Goal: Information Seeking & Learning: Learn about a topic

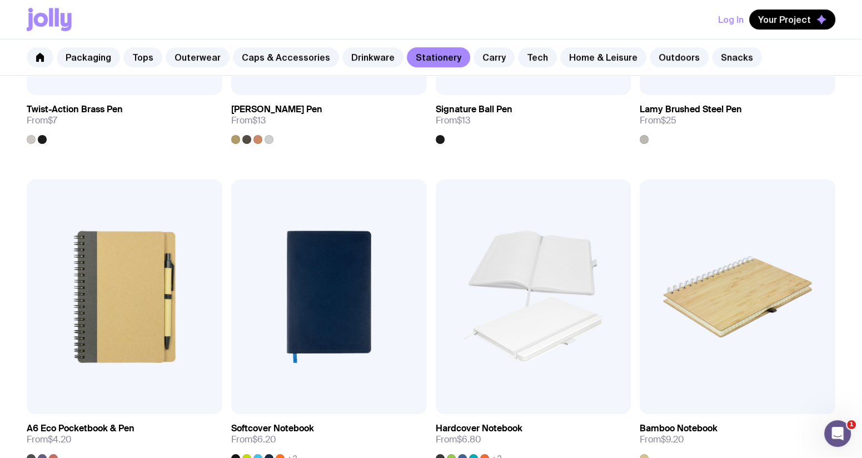
scroll to position [834, 0]
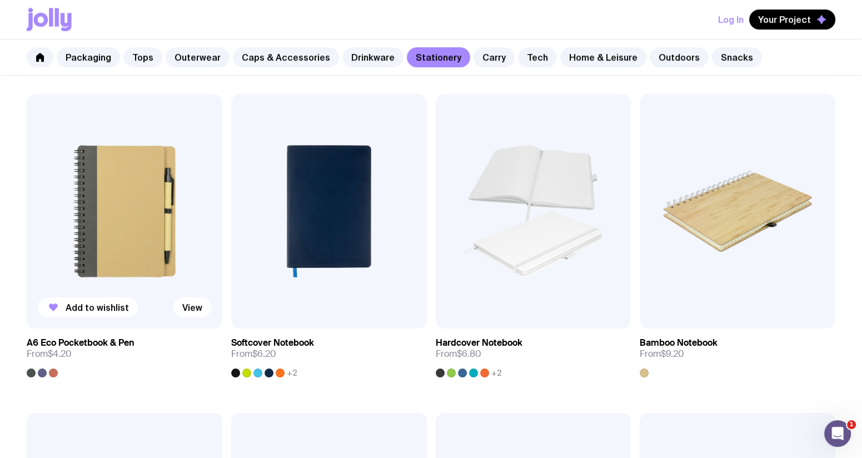
click at [115, 241] on img at bounding box center [125, 211] width 196 height 235
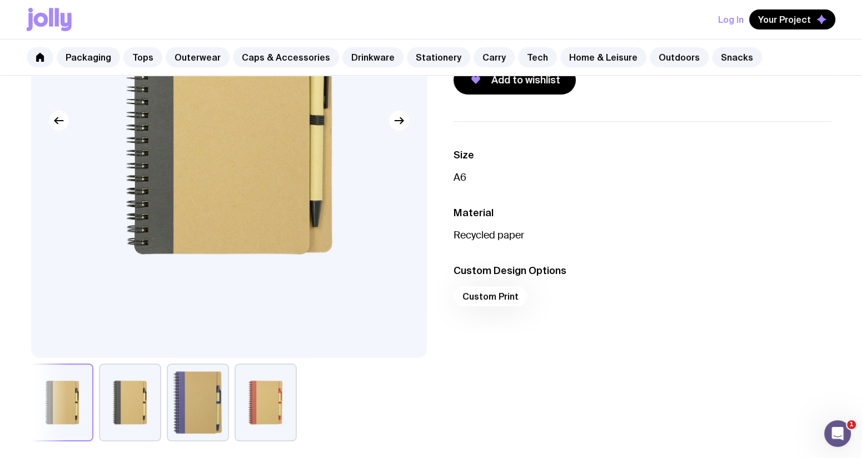
scroll to position [208, 0]
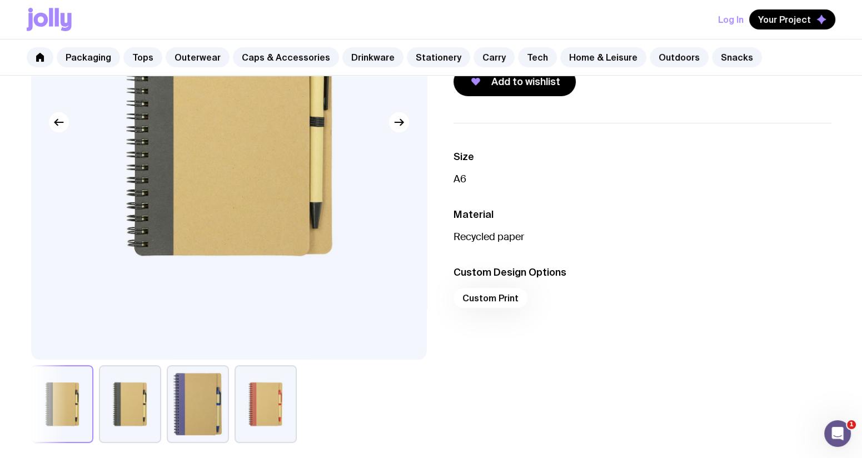
click at [80, 415] on button "button" at bounding box center [62, 404] width 62 height 78
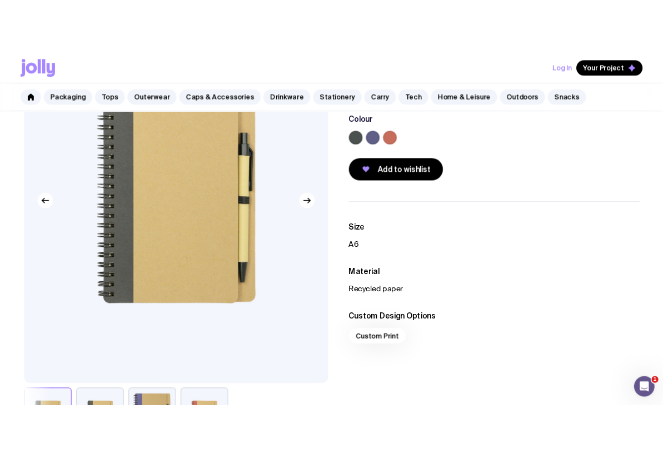
scroll to position [0, 0]
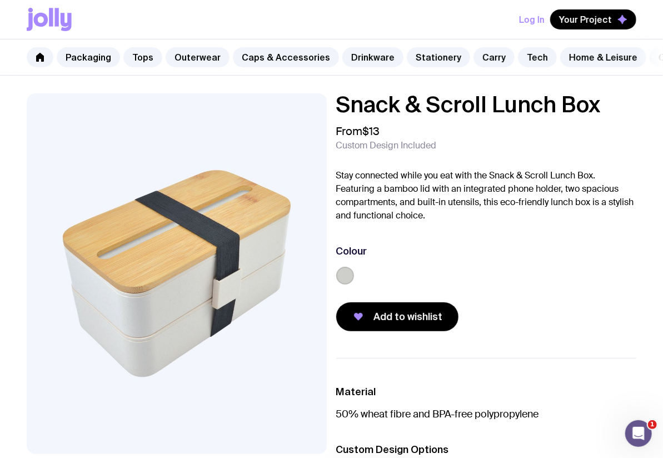
drag, startPoint x: 664, startPoint y: 383, endPoint x: 7, endPoint y: 13, distance: 754.5
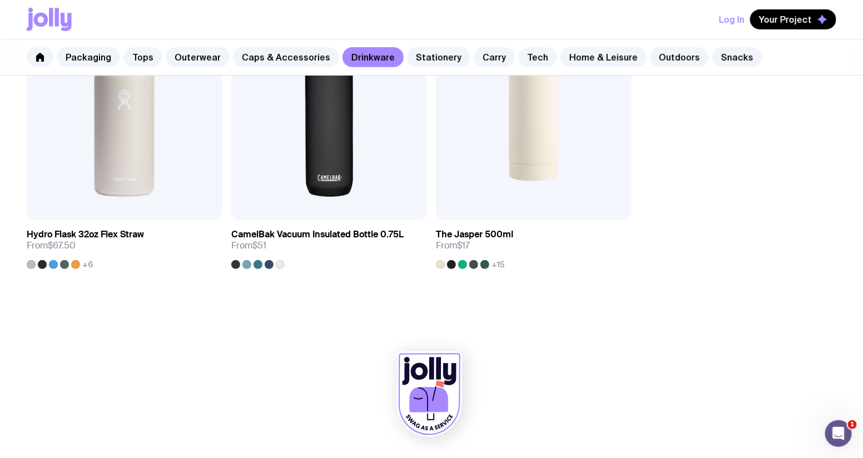
click at [39, 21] on icon at bounding box center [49, 19] width 45 height 23
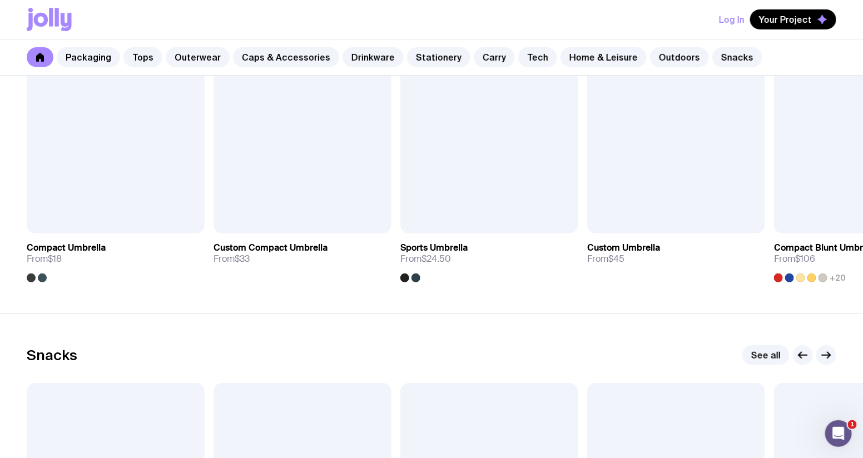
scroll to position [3883, 0]
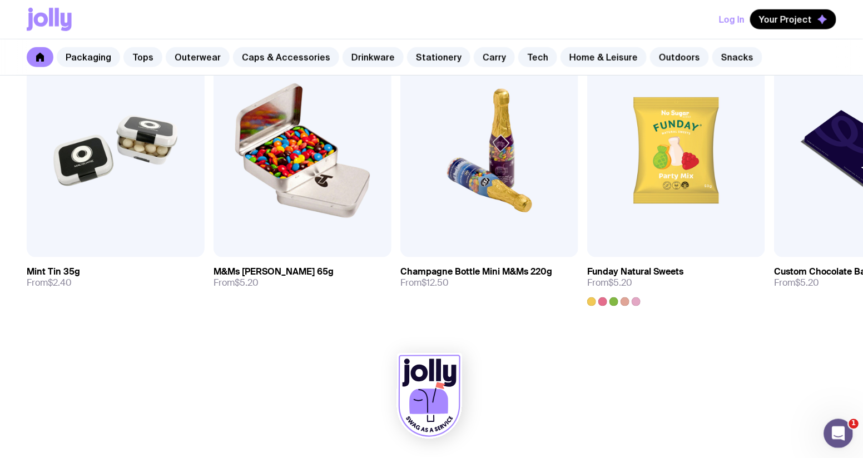
click at [825, 426] on div "Open Intercom Messenger" at bounding box center [836, 432] width 37 height 37
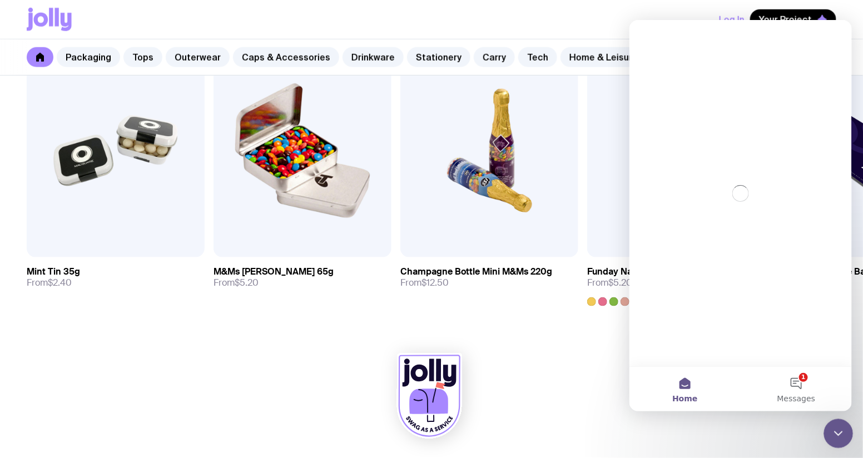
scroll to position [0, 0]
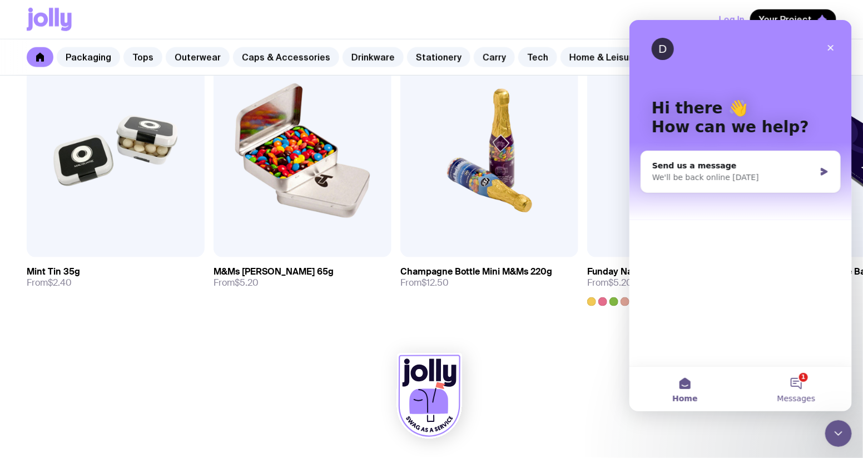
click at [823, 385] on button "1 Messages" at bounding box center [795, 388] width 111 height 44
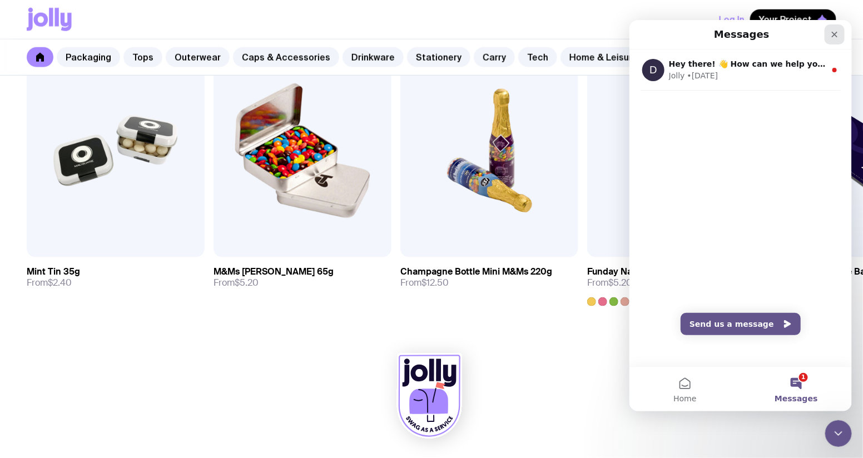
click at [836, 32] on icon "Close" at bounding box center [834, 34] width 6 height 6
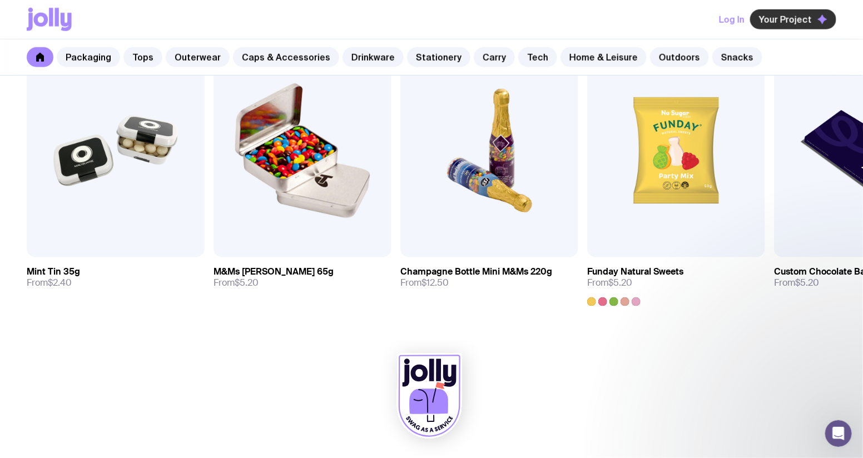
click at [795, 18] on span "Your Project" at bounding box center [785, 19] width 53 height 11
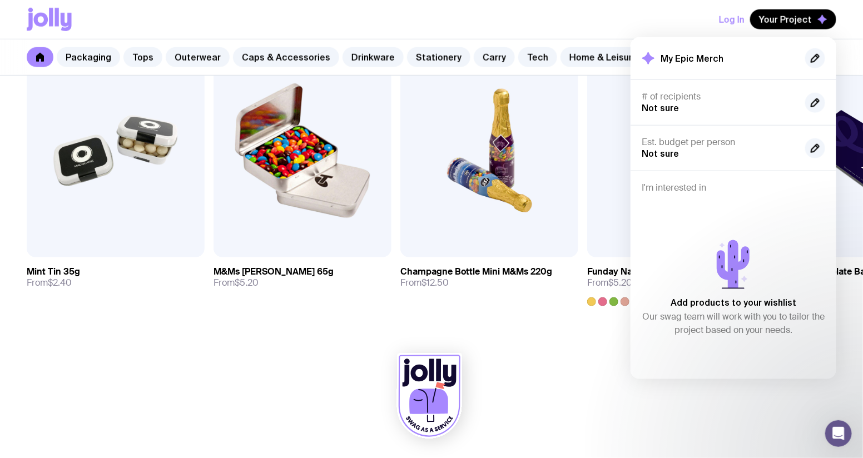
click at [519, 356] on div at bounding box center [432, 398] width 810 height 122
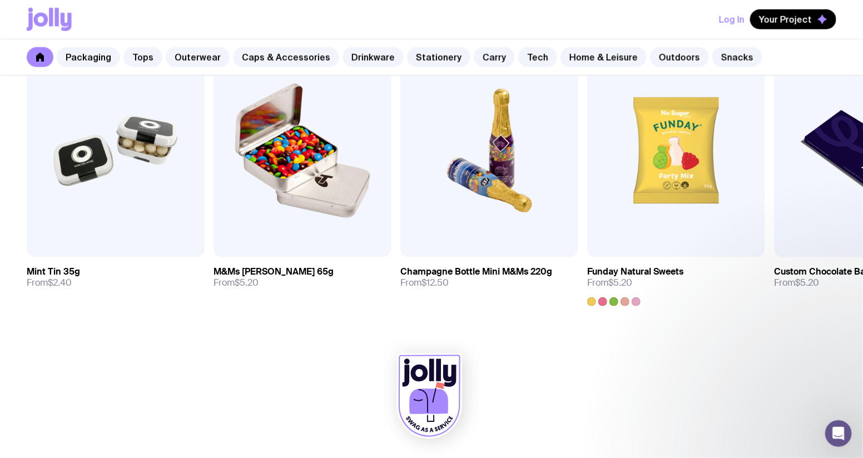
click at [418, 390] on icon at bounding box center [428, 402] width 39 height 26
click at [62, 29] on icon at bounding box center [66, 22] width 11 height 18
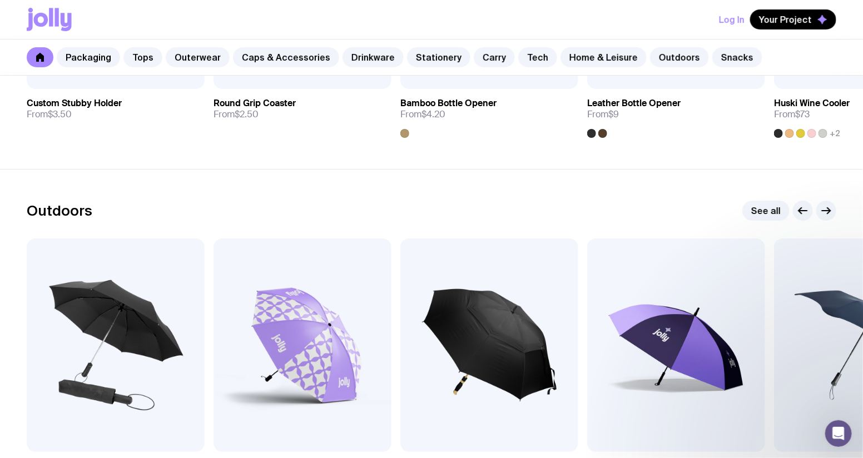
scroll to position [2771, 0]
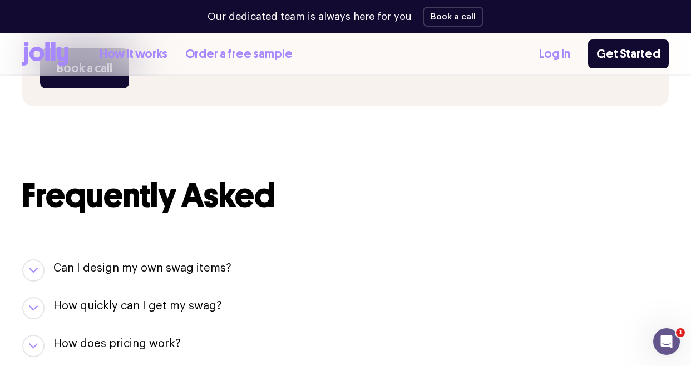
scroll to position [1090, 0]
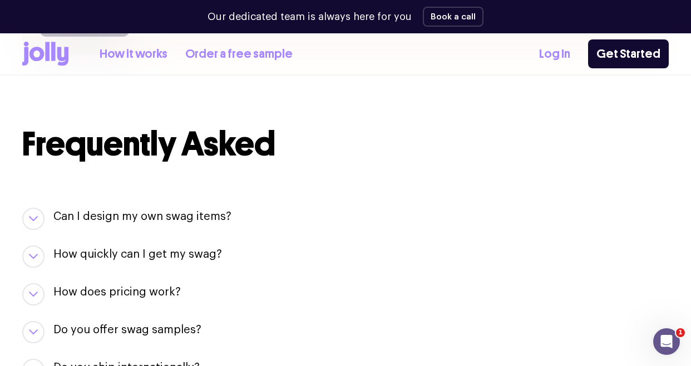
click at [203, 216] on h3 "Can I design my own swag items?" at bounding box center [142, 217] width 178 height 16
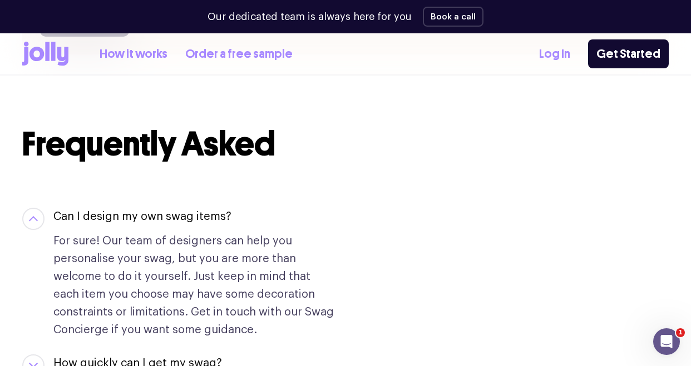
click at [203, 216] on h3 "Can I design my own swag items?" at bounding box center [142, 217] width 178 height 16
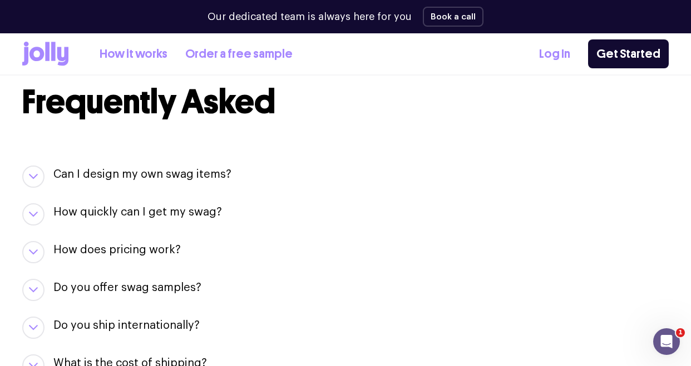
scroll to position [1201, 0]
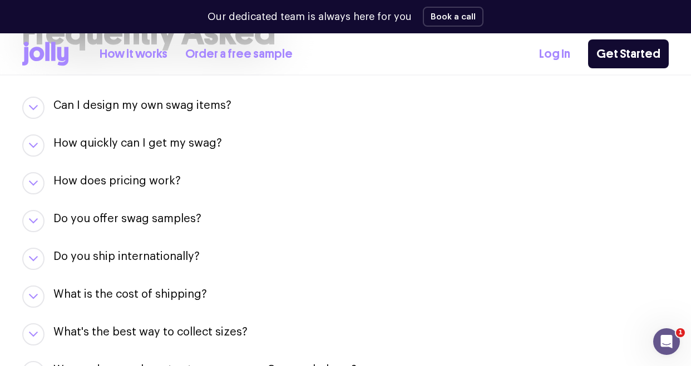
click at [195, 147] on h3 "How quickly can I get my swag?" at bounding box center [137, 144] width 168 height 16
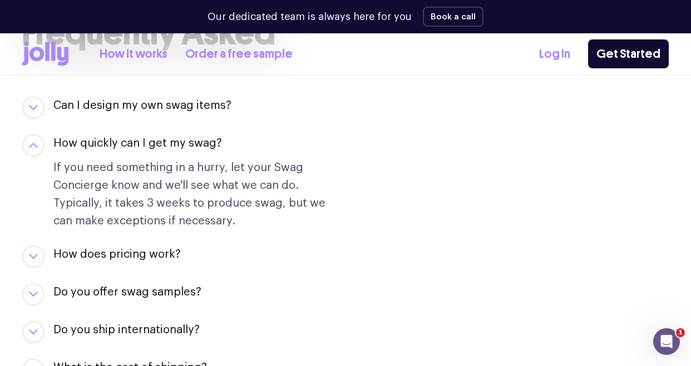
scroll to position [1312, 0]
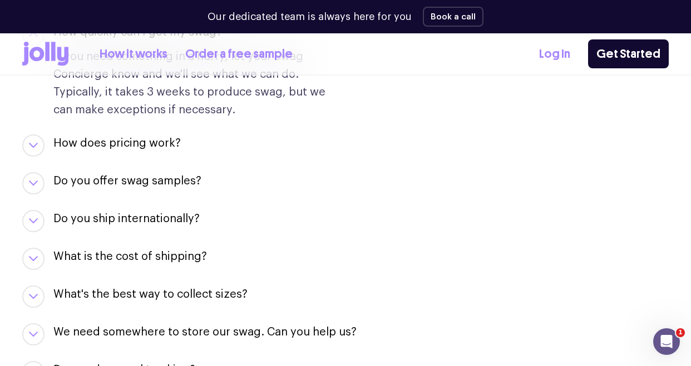
click at [140, 250] on h3 "What is the cost of shipping?" at bounding box center [129, 257] width 153 height 16
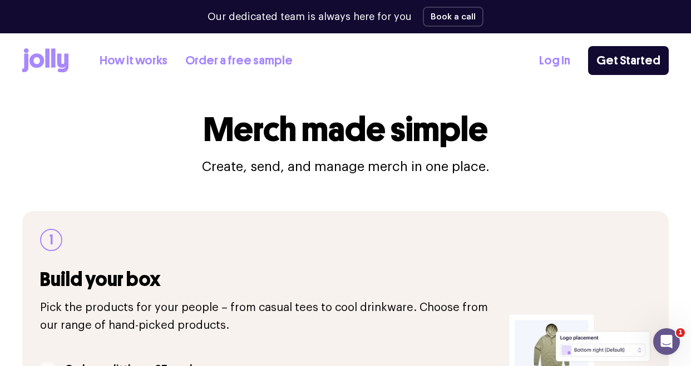
scroll to position [0, 0]
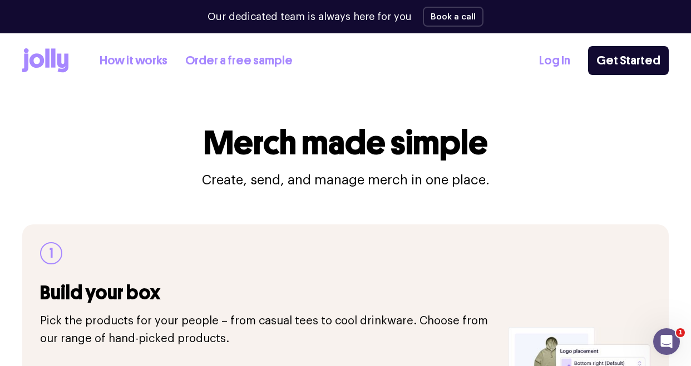
click at [39, 53] on icon at bounding box center [45, 60] width 46 height 24
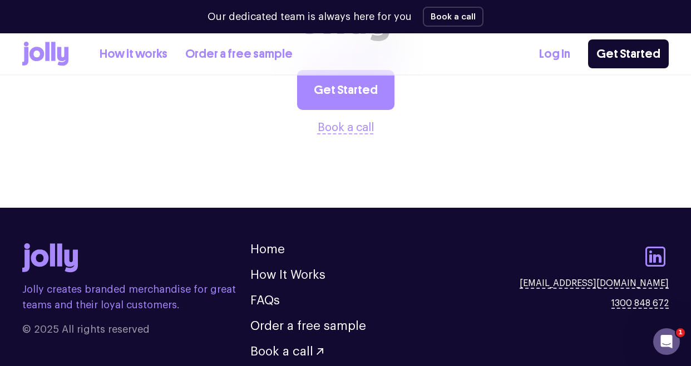
scroll to position [2932, 0]
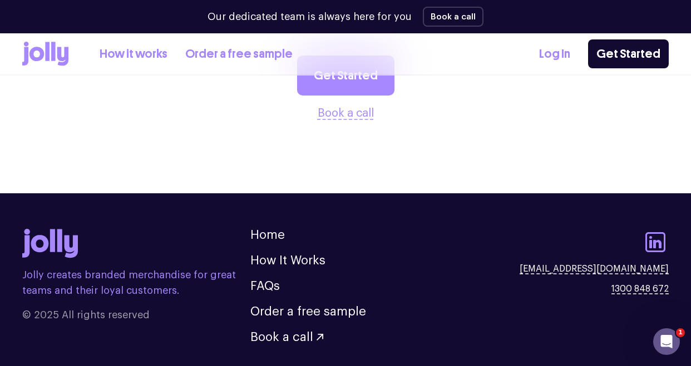
click at [266, 255] on ul "Home How It Works FAQs Order a free sample Book a call" at bounding box center [308, 286] width 116 height 115
click at [267, 280] on link "FAQs" at bounding box center [264, 286] width 29 height 12
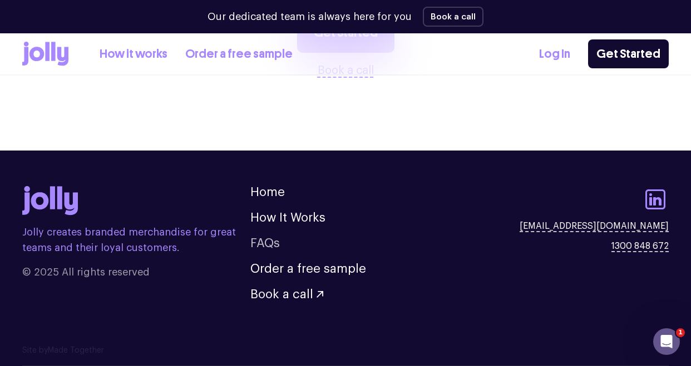
scroll to position [1144, 0]
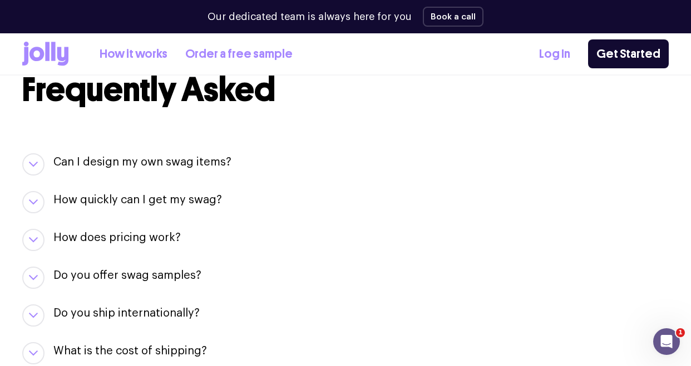
click at [205, 196] on h3 "How quickly can I get my swag?" at bounding box center [137, 200] width 168 height 16
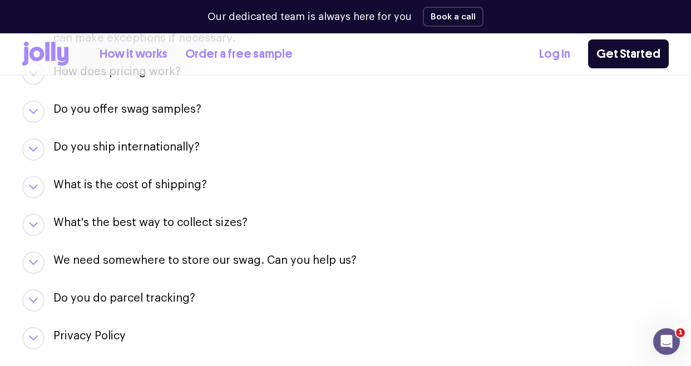
scroll to position [1367, 0]
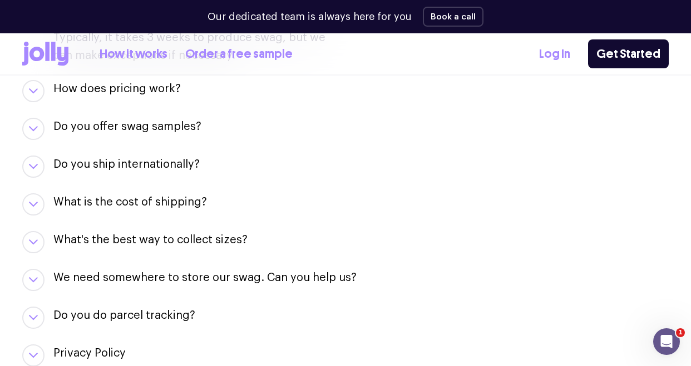
click at [161, 129] on h3 "Do you offer swag samples?" at bounding box center [127, 127] width 148 height 16
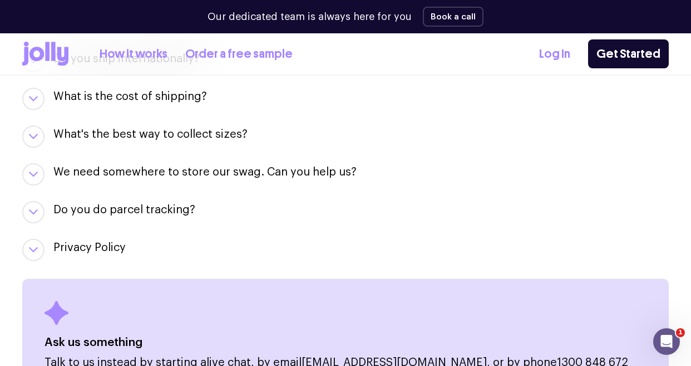
scroll to position [1700, 0]
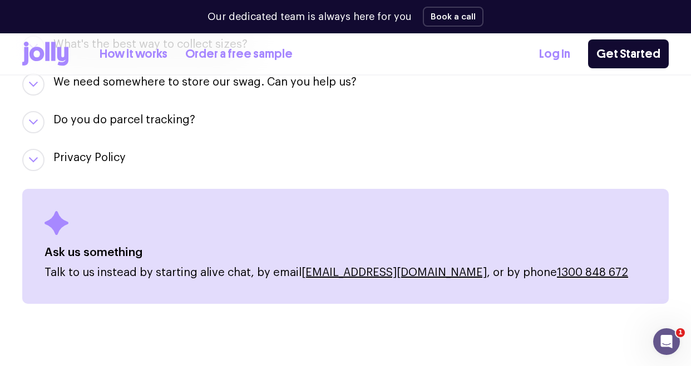
click at [244, 264] on button "live chat" at bounding box center [228, 273] width 44 height 18
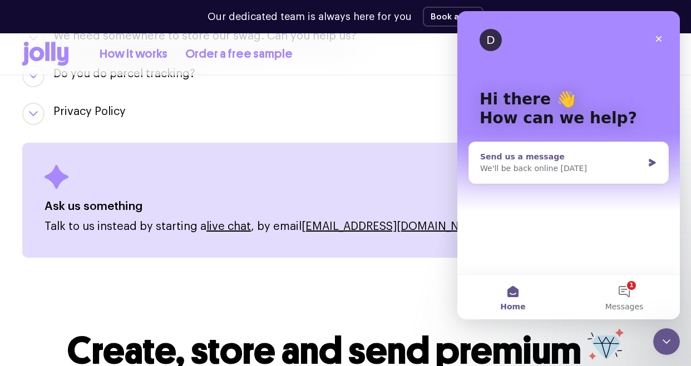
scroll to position [1867, 0]
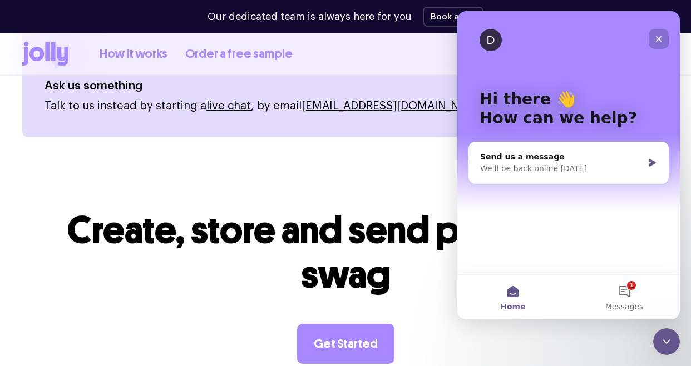
click at [664, 37] on div "Close" at bounding box center [658, 39] width 20 height 20
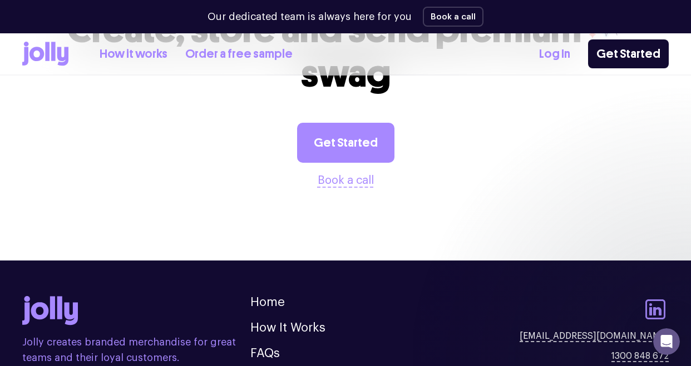
scroll to position [2160, 0]
